Goal: Find specific page/section: Find specific page/section

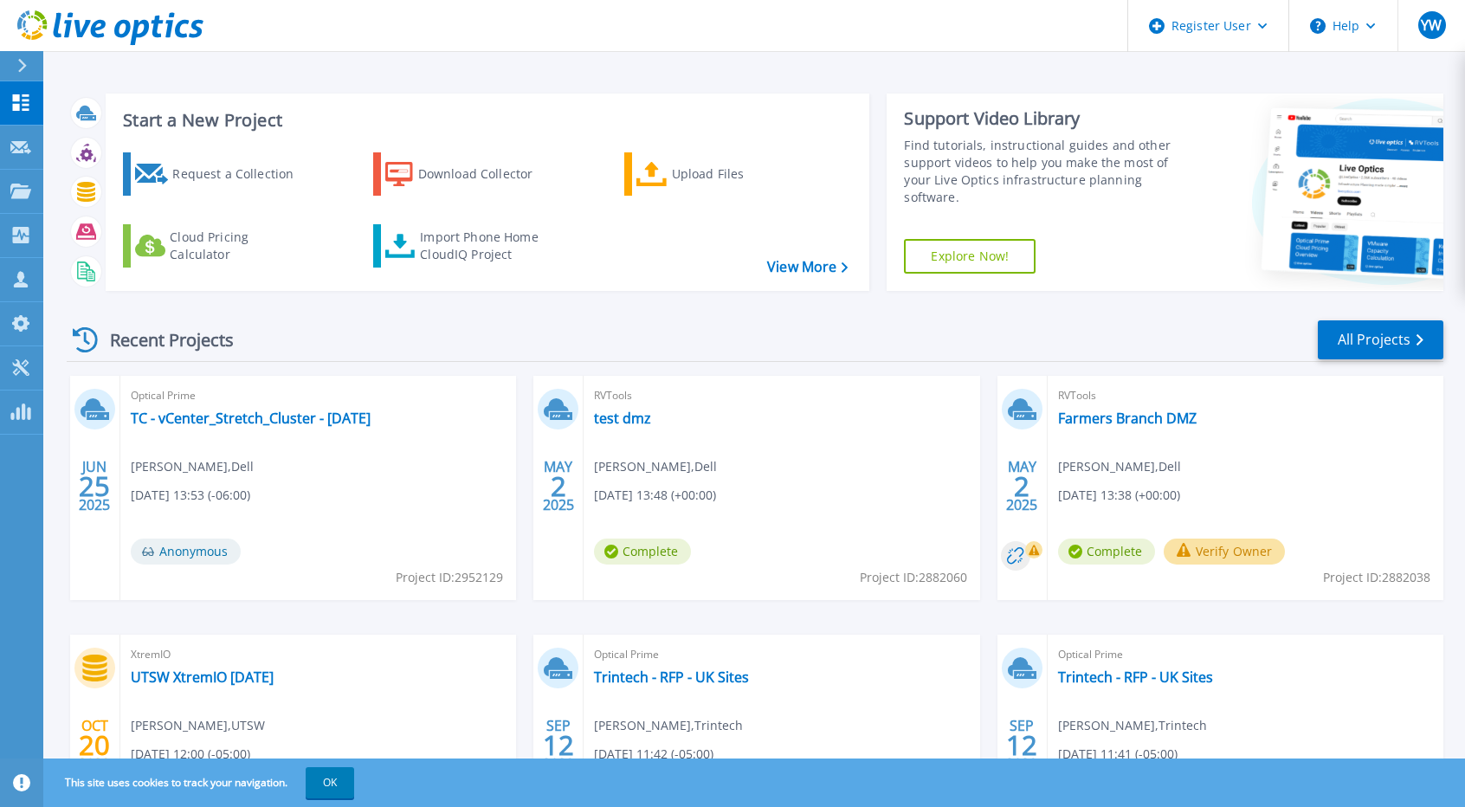
click at [347, 77] on div "Start a New Project Request a Collection Download Collector Upload Files Cloud …" at bounding box center [754, 453] width 1422 height 907
click at [12, 187] on icon at bounding box center [20, 191] width 21 height 15
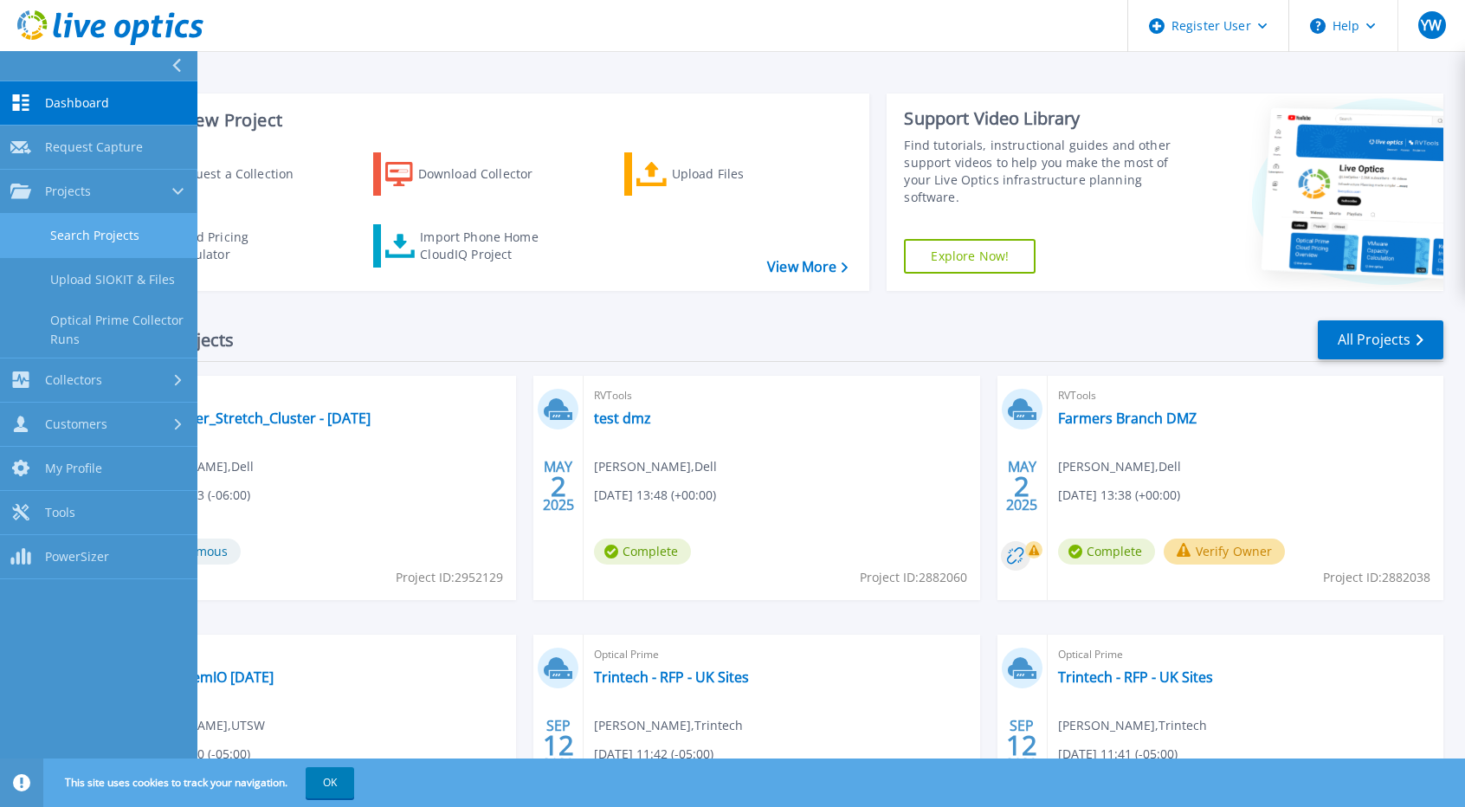
click at [88, 217] on link "Search Projects" at bounding box center [98, 236] width 197 height 44
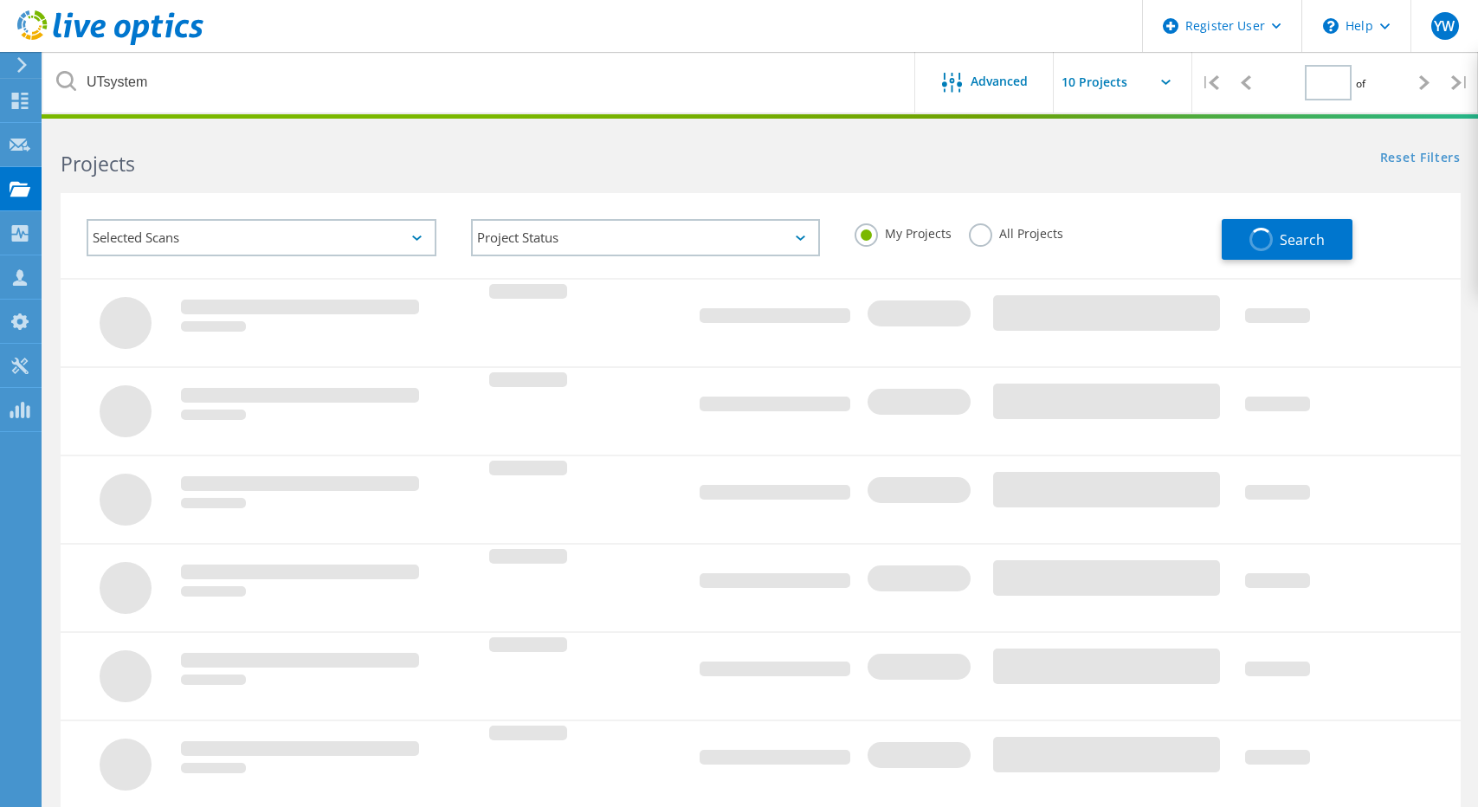
type input "1"
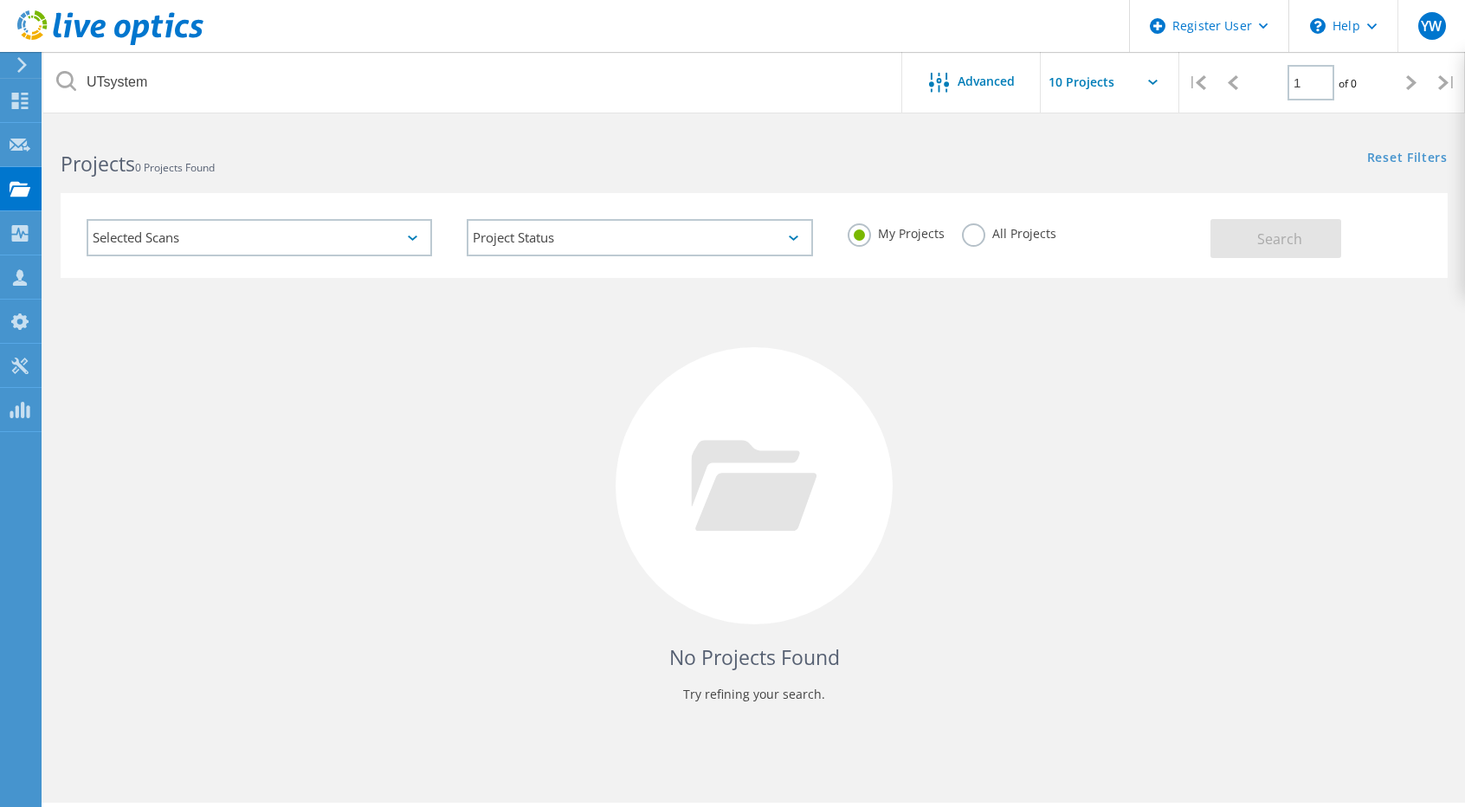
click at [993, 233] on label "All Projects" at bounding box center [1009, 231] width 94 height 16
click at [0, 0] on input "All Projects" at bounding box center [0, 0] width 0 height 0
click at [1253, 251] on button "Search" at bounding box center [1276, 238] width 131 height 39
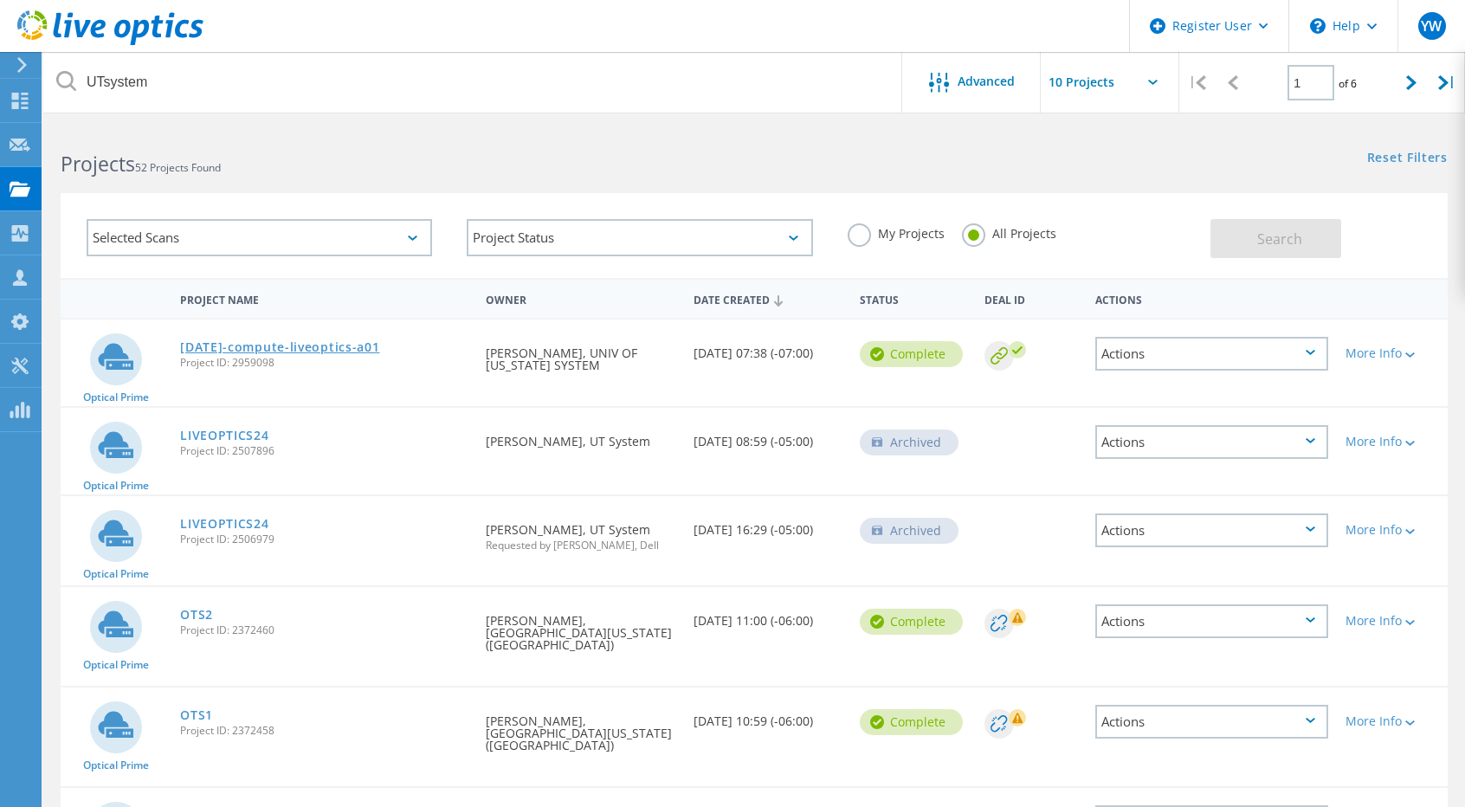
click at [310, 345] on link "2025-07-01-compute-liveoptics-a01" at bounding box center [279, 347] width 199 height 12
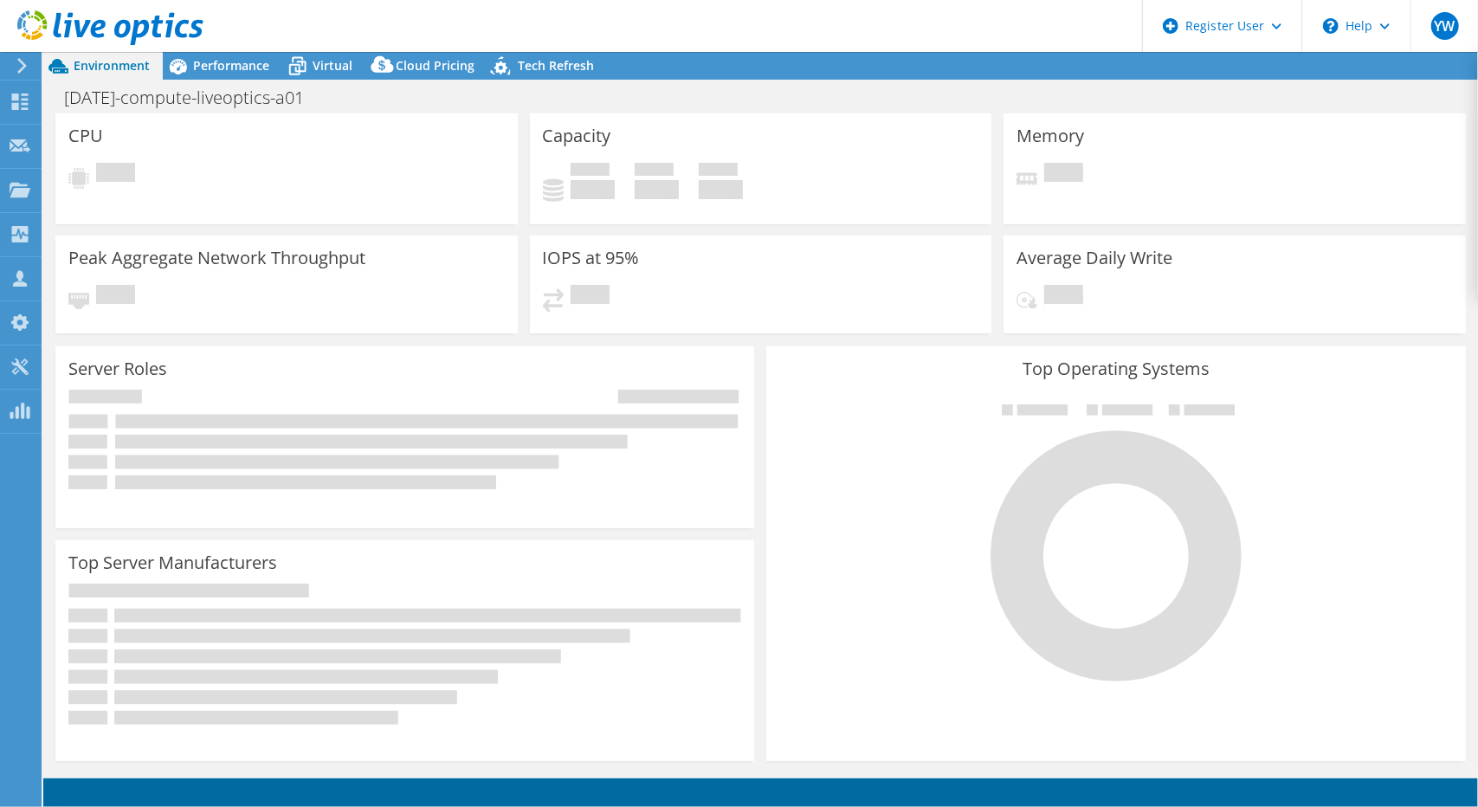
select select "USWest"
select select "USD"
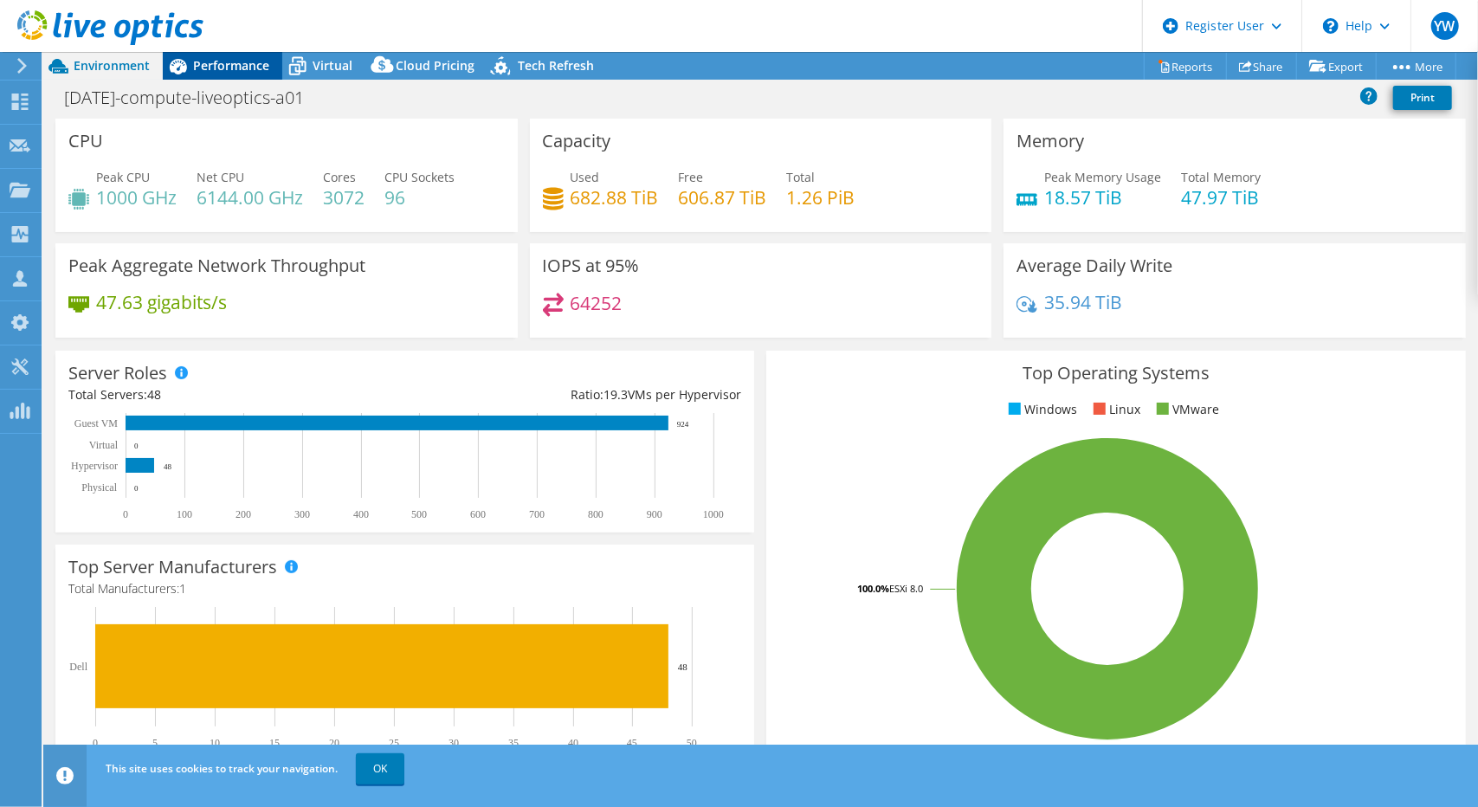
click at [227, 74] on span "Performance" at bounding box center [231, 65] width 76 height 16
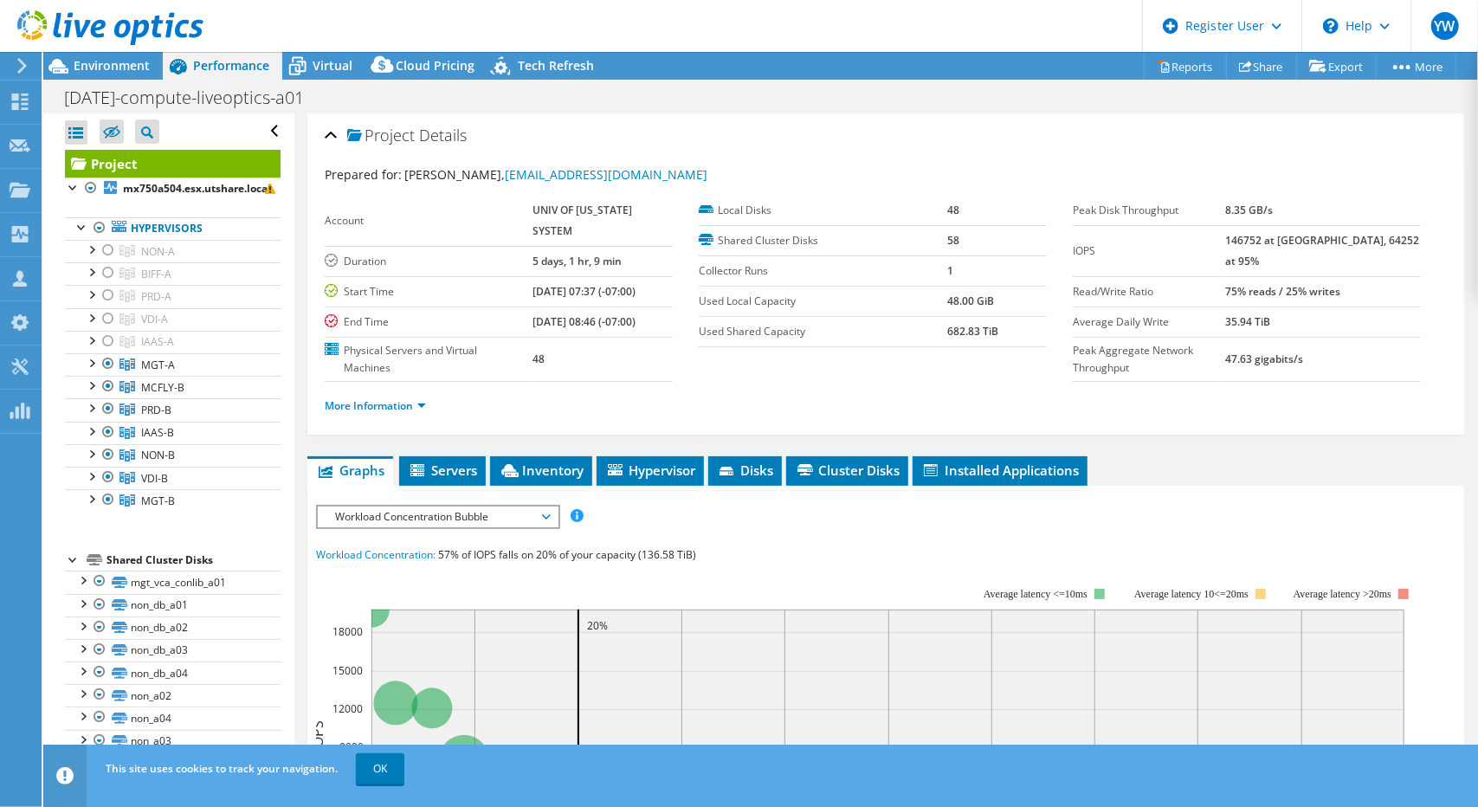
click at [548, 507] on span "Workload Concentration Bubble" at bounding box center [437, 517] width 223 height 21
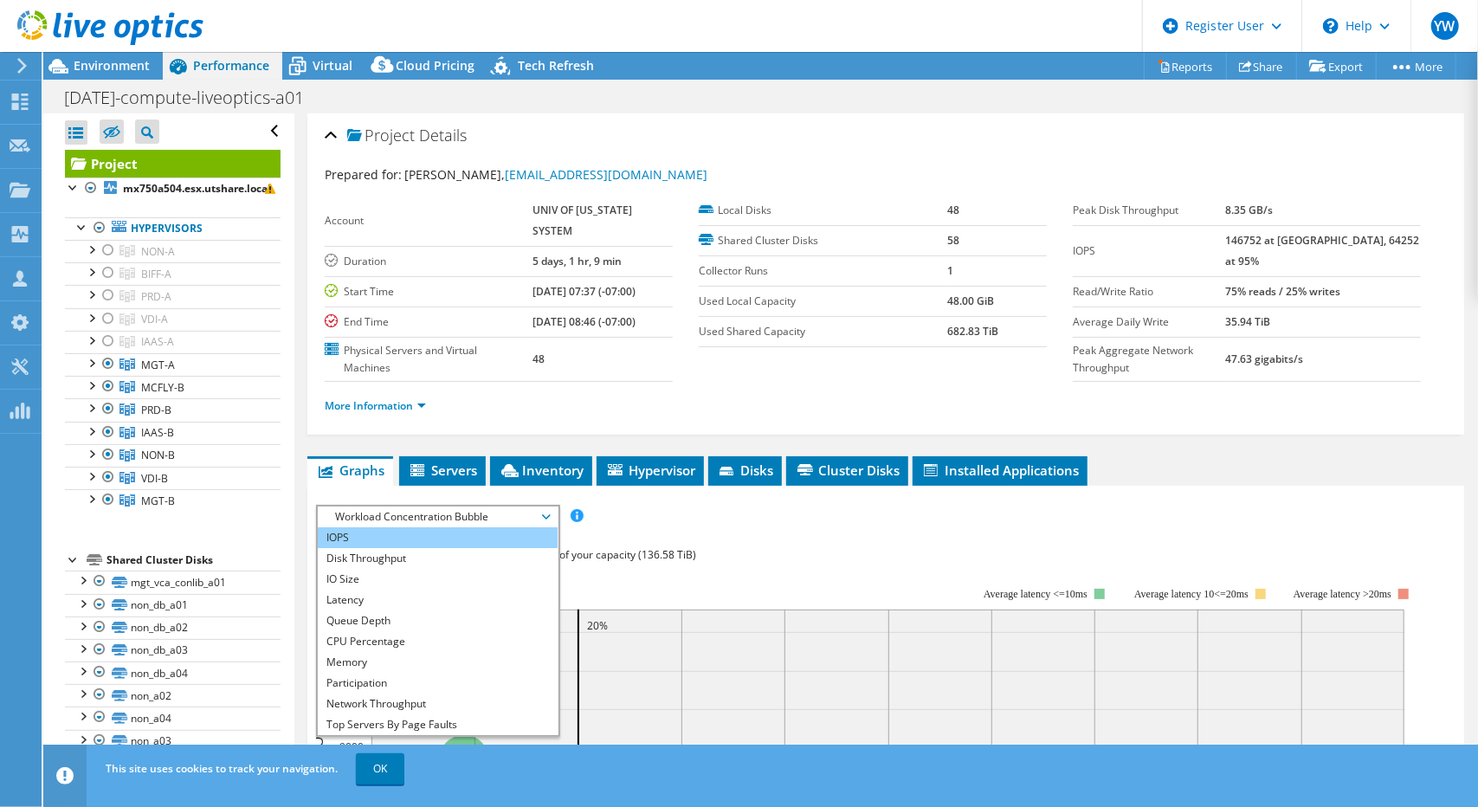
click at [504, 527] on li "IOPS" at bounding box center [438, 537] width 240 height 21
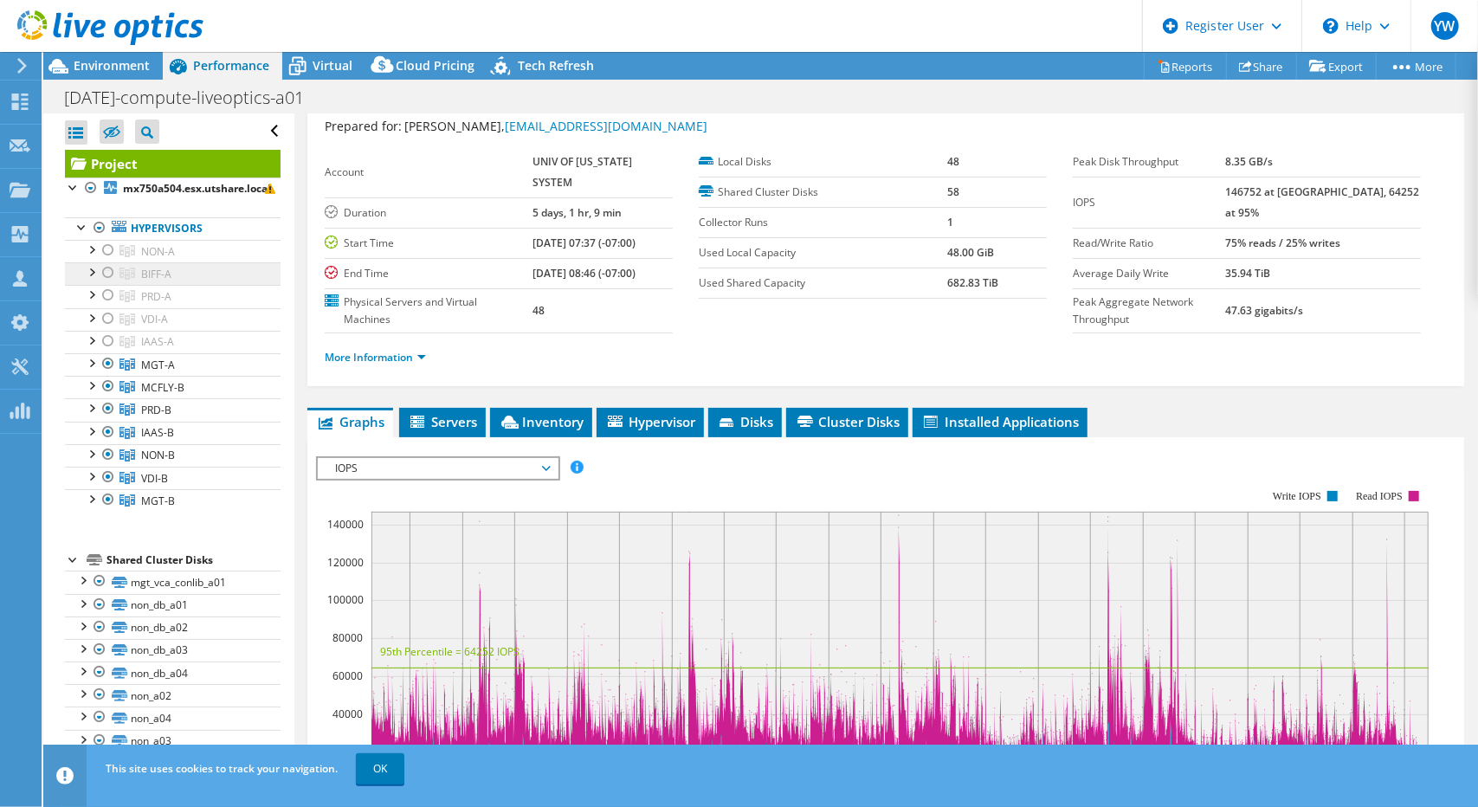
scroll to position [43, 0]
